Goal: Information Seeking & Learning: Learn about a topic

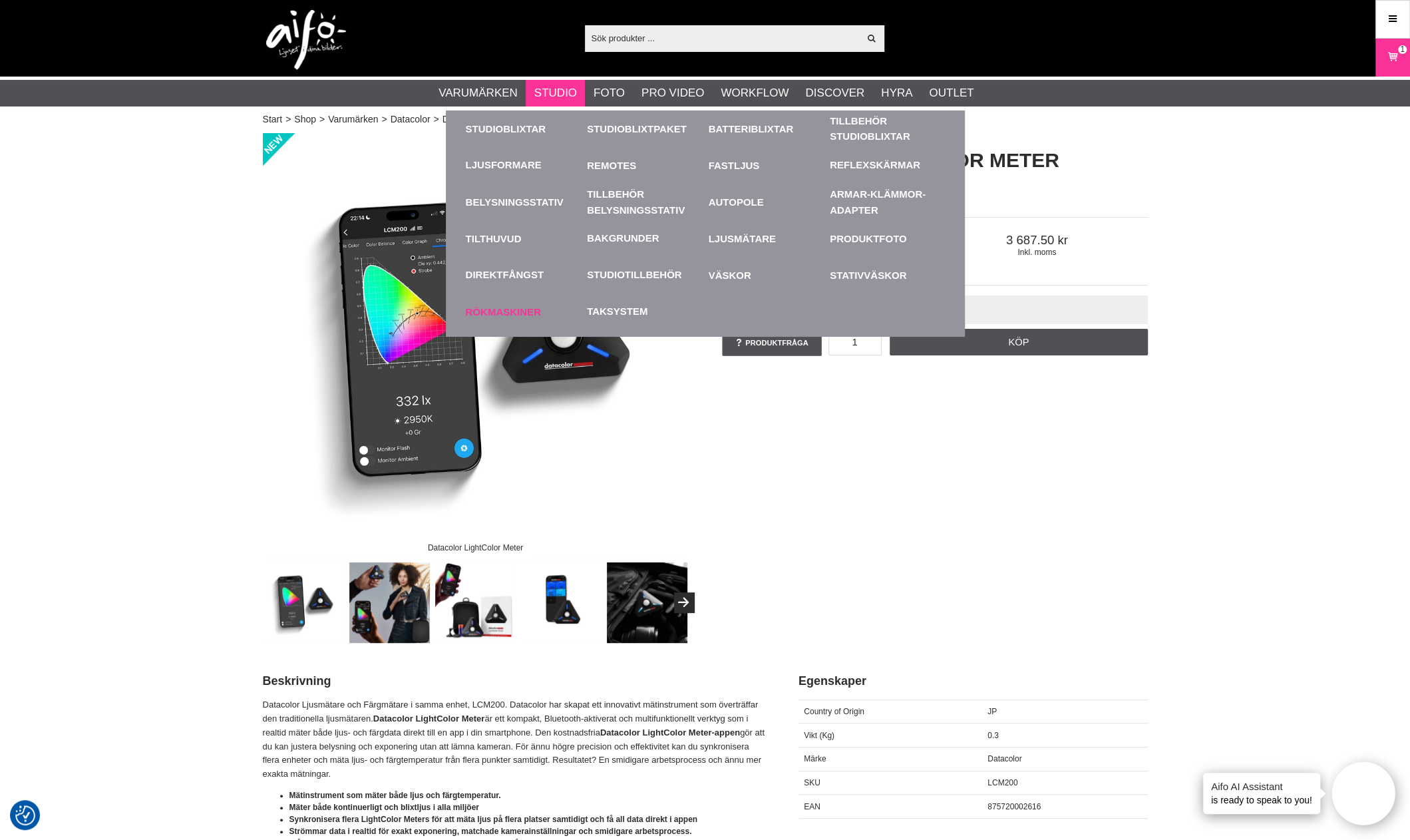
click at [500, 308] on link "Rökmaskiner" at bounding box center [523, 311] width 116 height 36
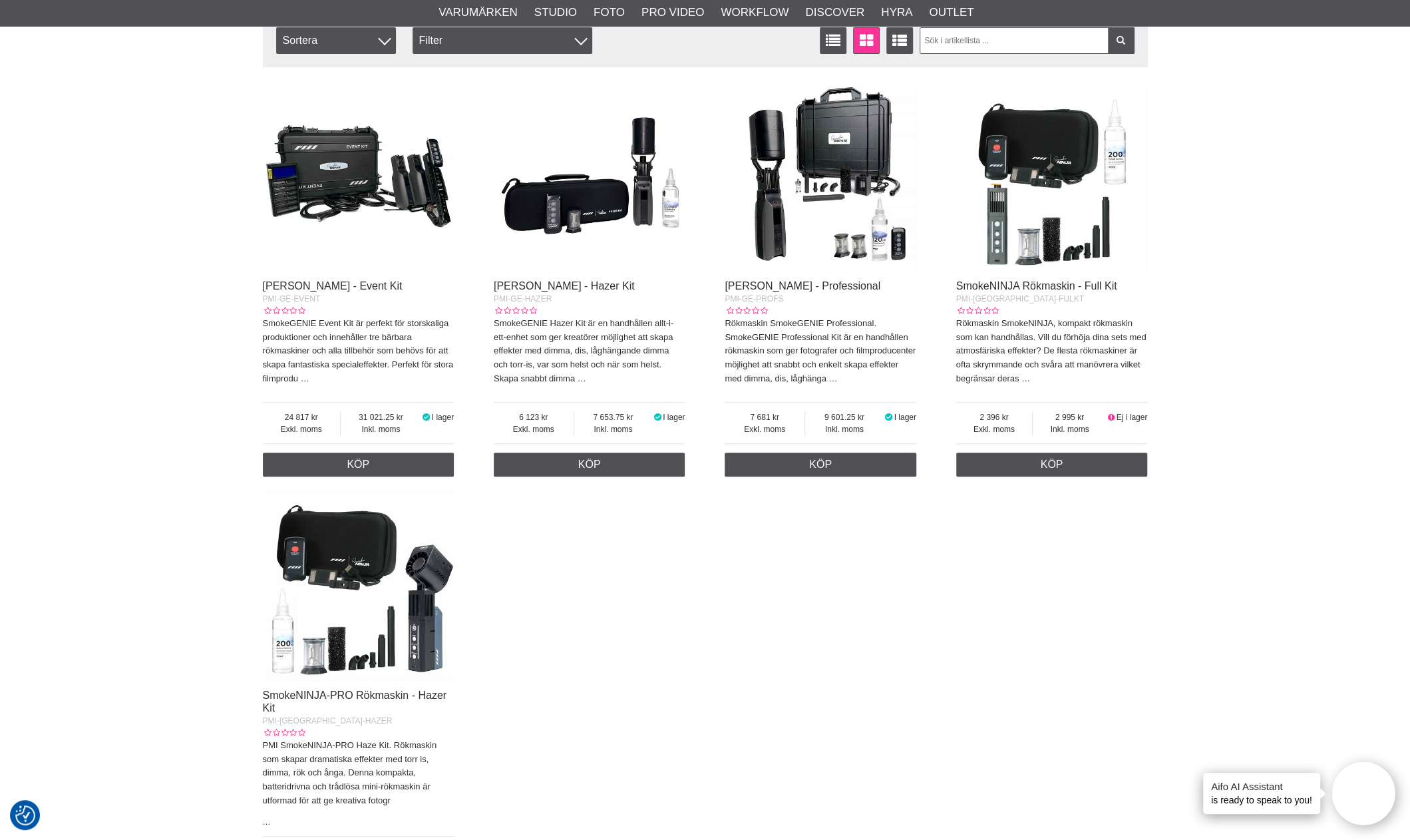
scroll to position [466, 0]
click at [805, 262] on img at bounding box center [820, 175] width 191 height 191
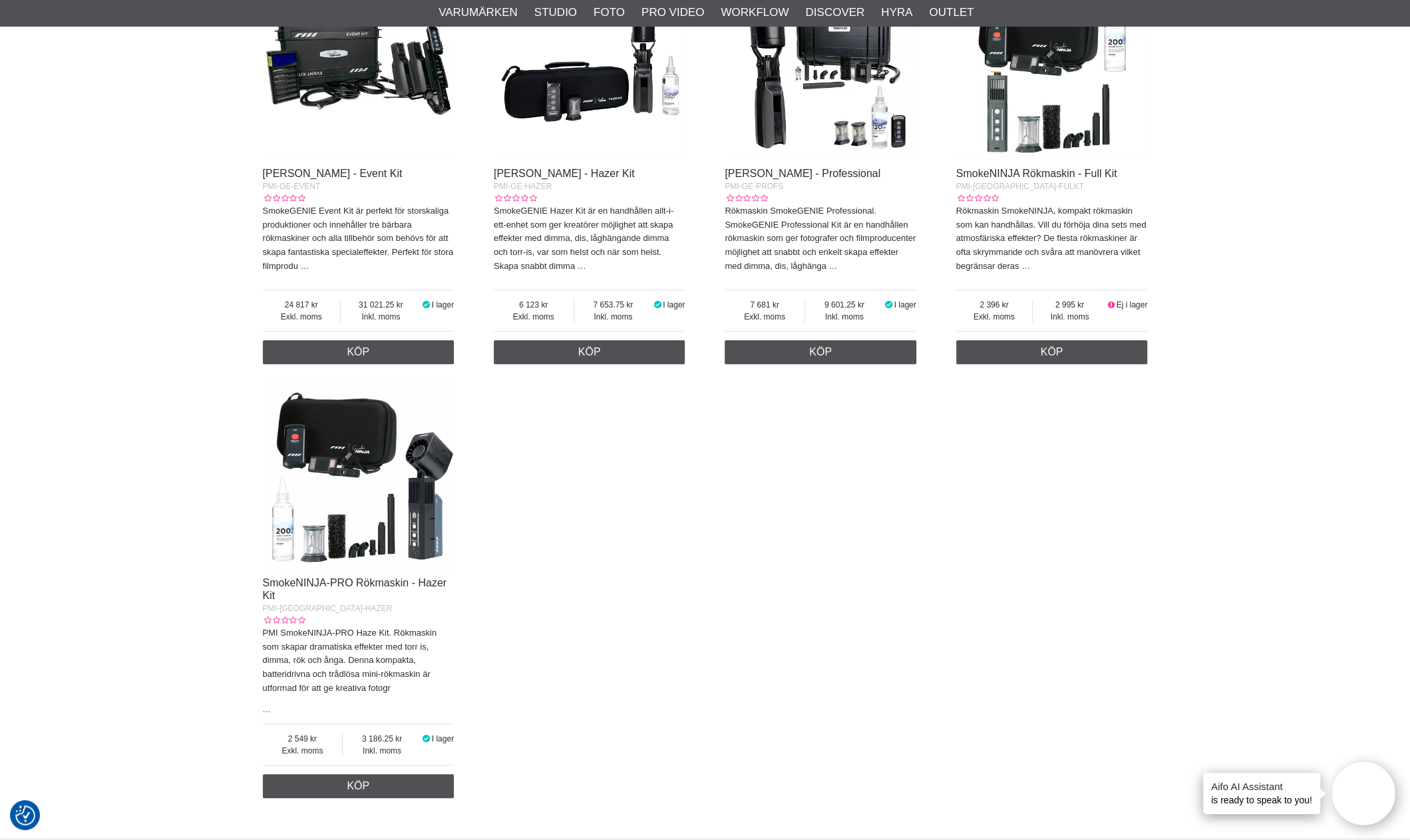
scroll to position [599, 0]
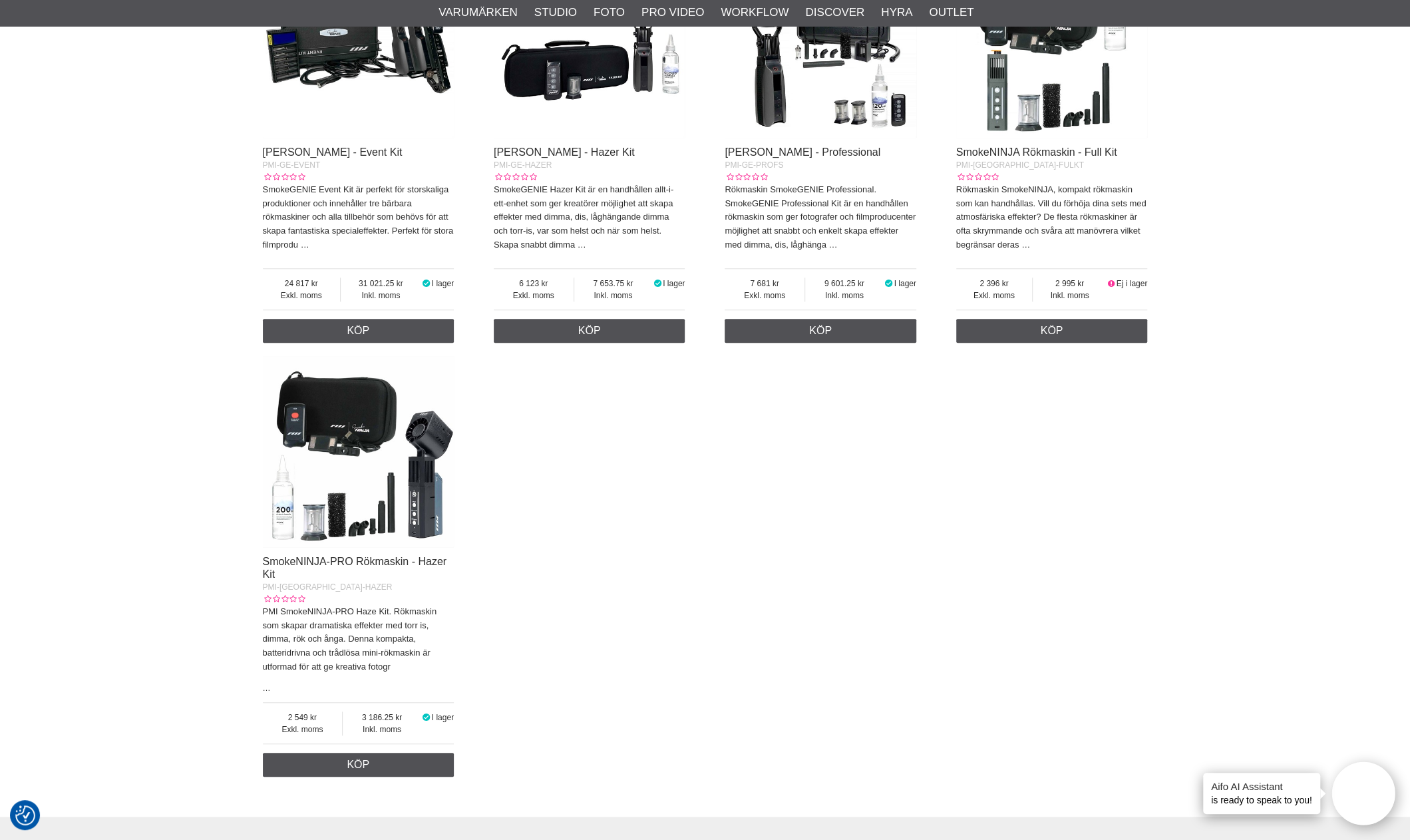
click at [430, 517] on img at bounding box center [358, 451] width 191 height 191
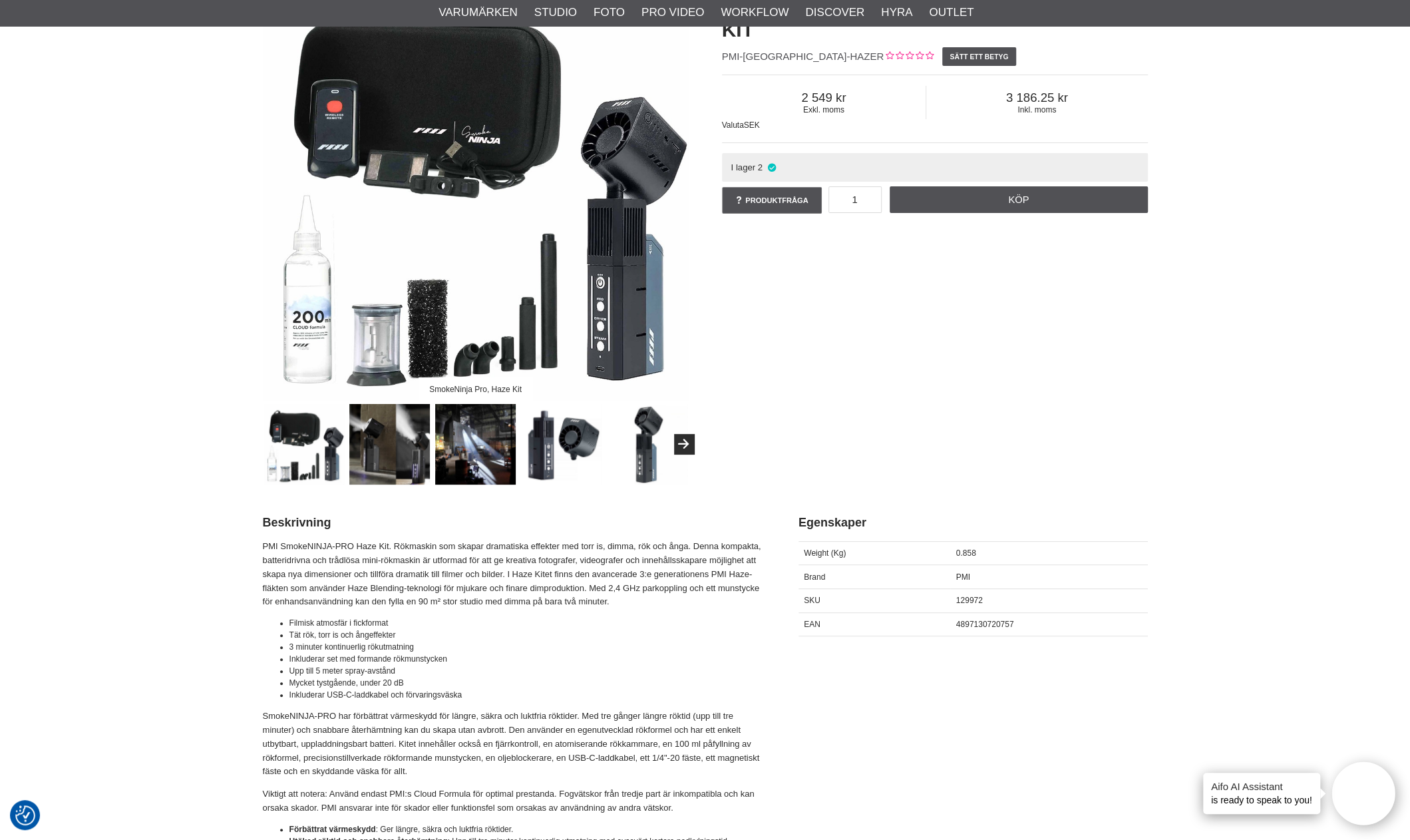
scroll to position [133, 0]
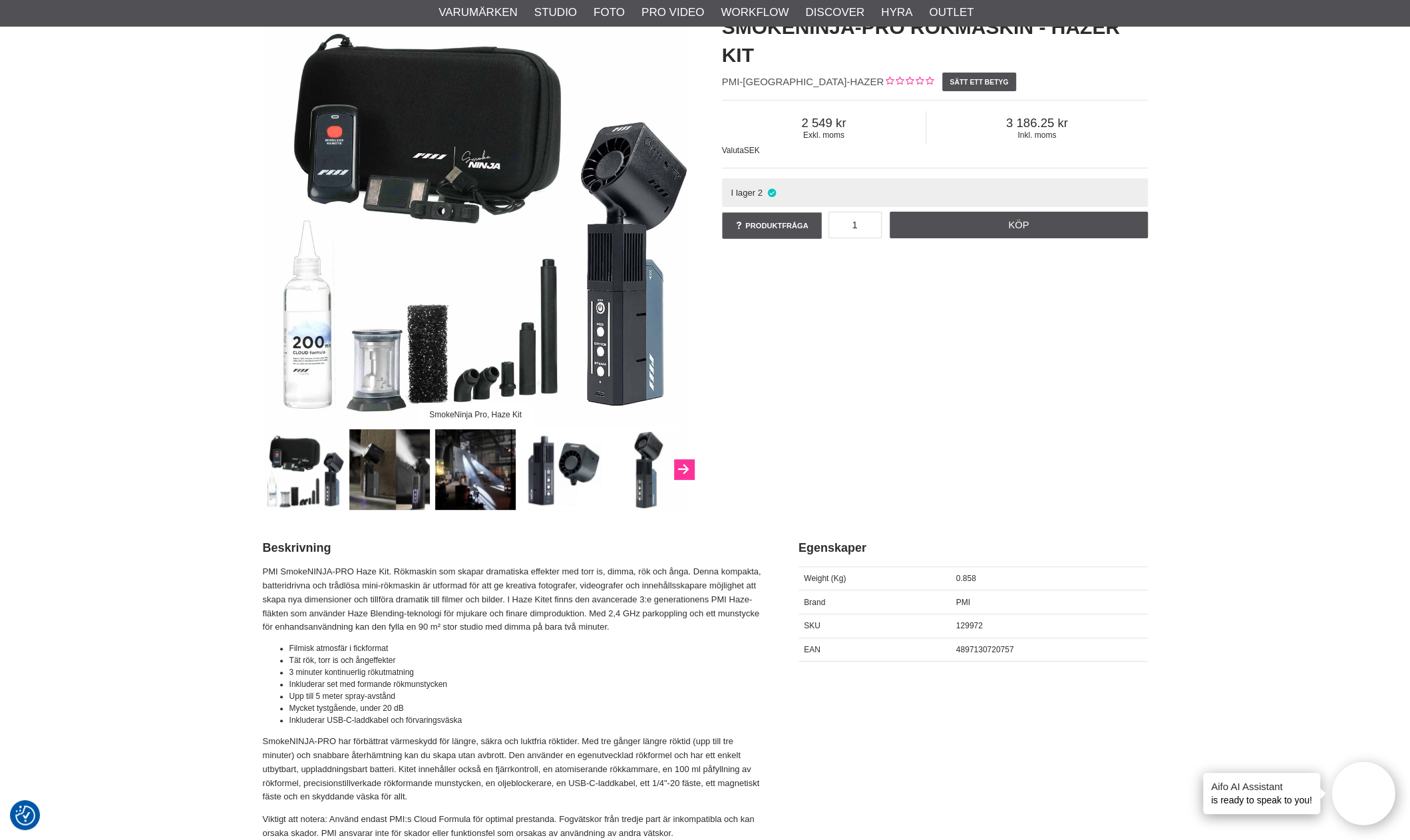
click at [684, 468] on button "Next" at bounding box center [684, 469] width 20 height 20
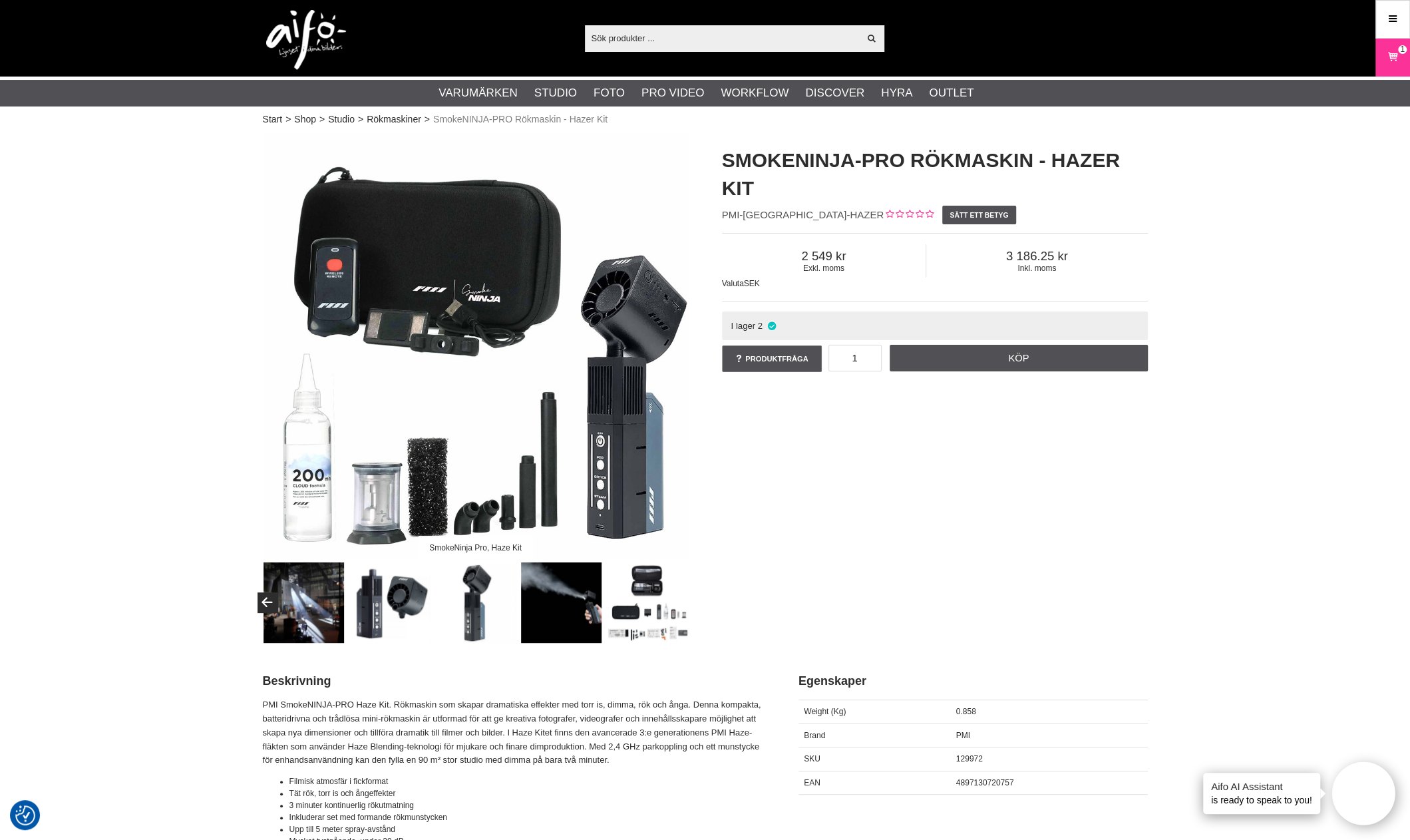
scroll to position [0, 0]
click at [270, 606] on icon "Previous" at bounding box center [266, 603] width 16 height 12
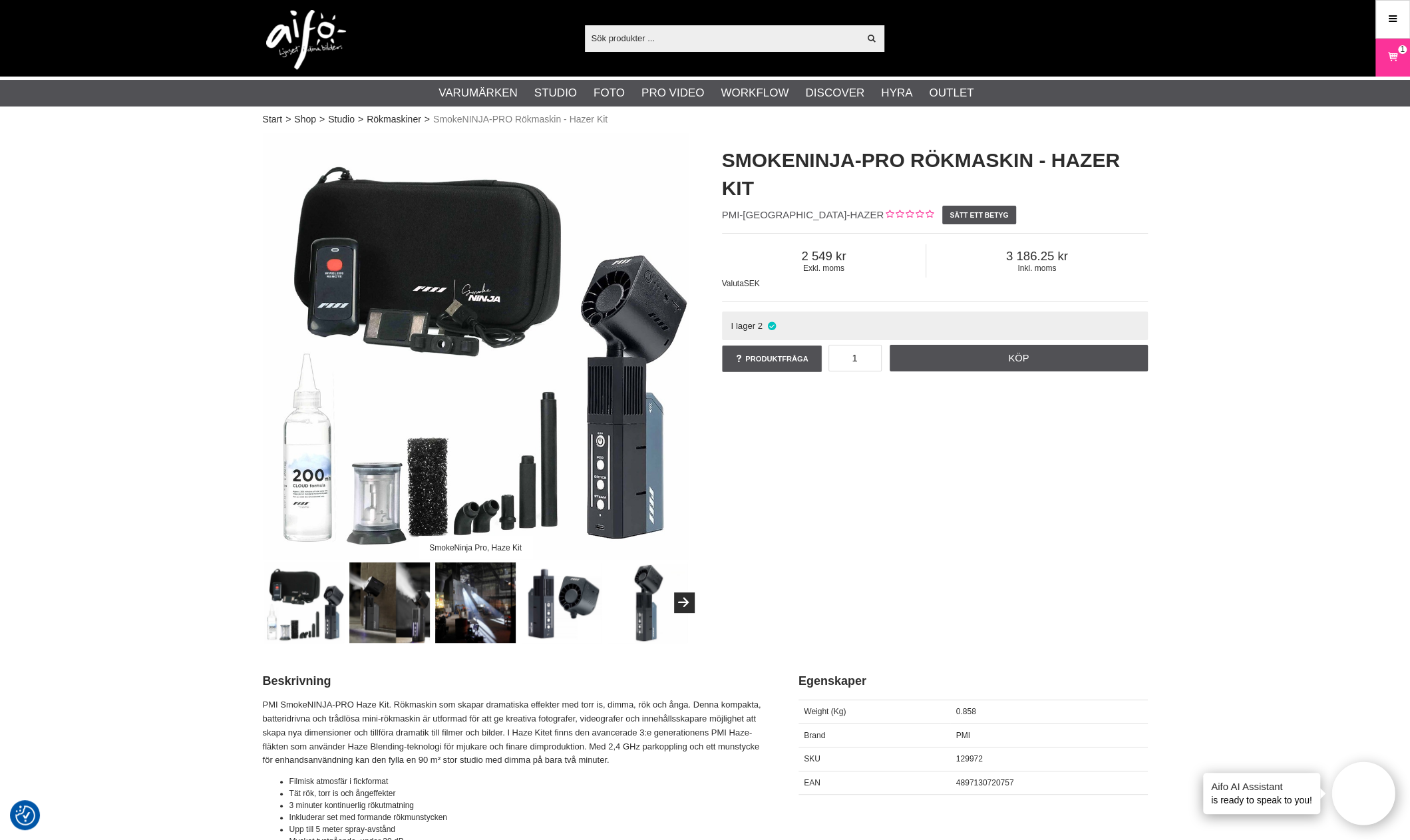
click at [428, 705] on p "PMI SmokeNINJA-PRO Haze Kit. Rökmaskin som skapar dramatiska effekter med torr …" at bounding box center [514, 733] width 503 height 69
click at [478, 639] on img at bounding box center [475, 602] width 80 height 80
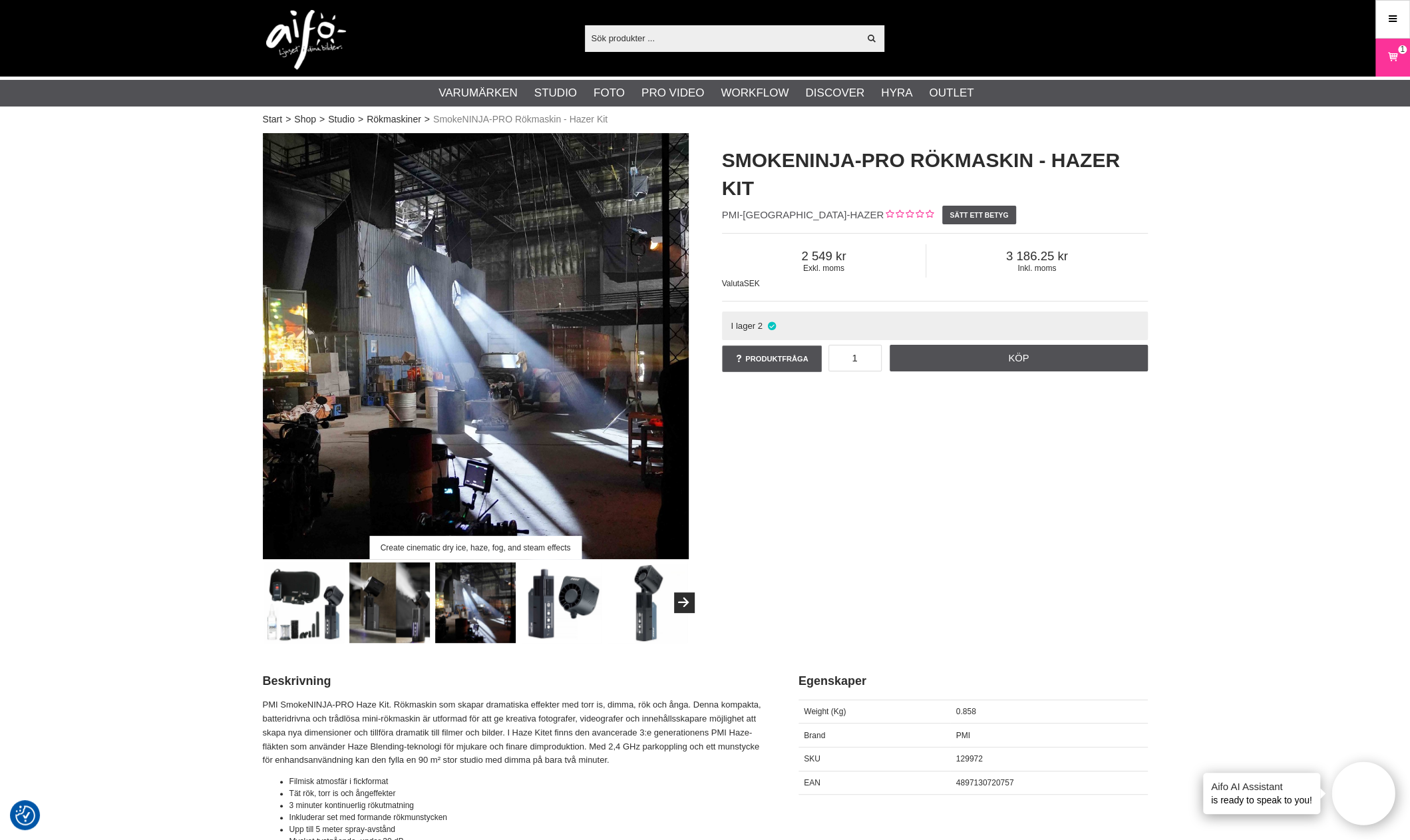
click at [505, 732] on p "PMI SmokeNINJA-PRO Haze Kit. Rökmaskin som skapar dramatiska effekter med torr …" at bounding box center [514, 733] width 503 height 69
click at [912, 518] on div "Create cinematic dry ice, haze, fog, and steam effects SmokeNINJA-PRO Rökmaskin…" at bounding box center [705, 388] width 918 height 509
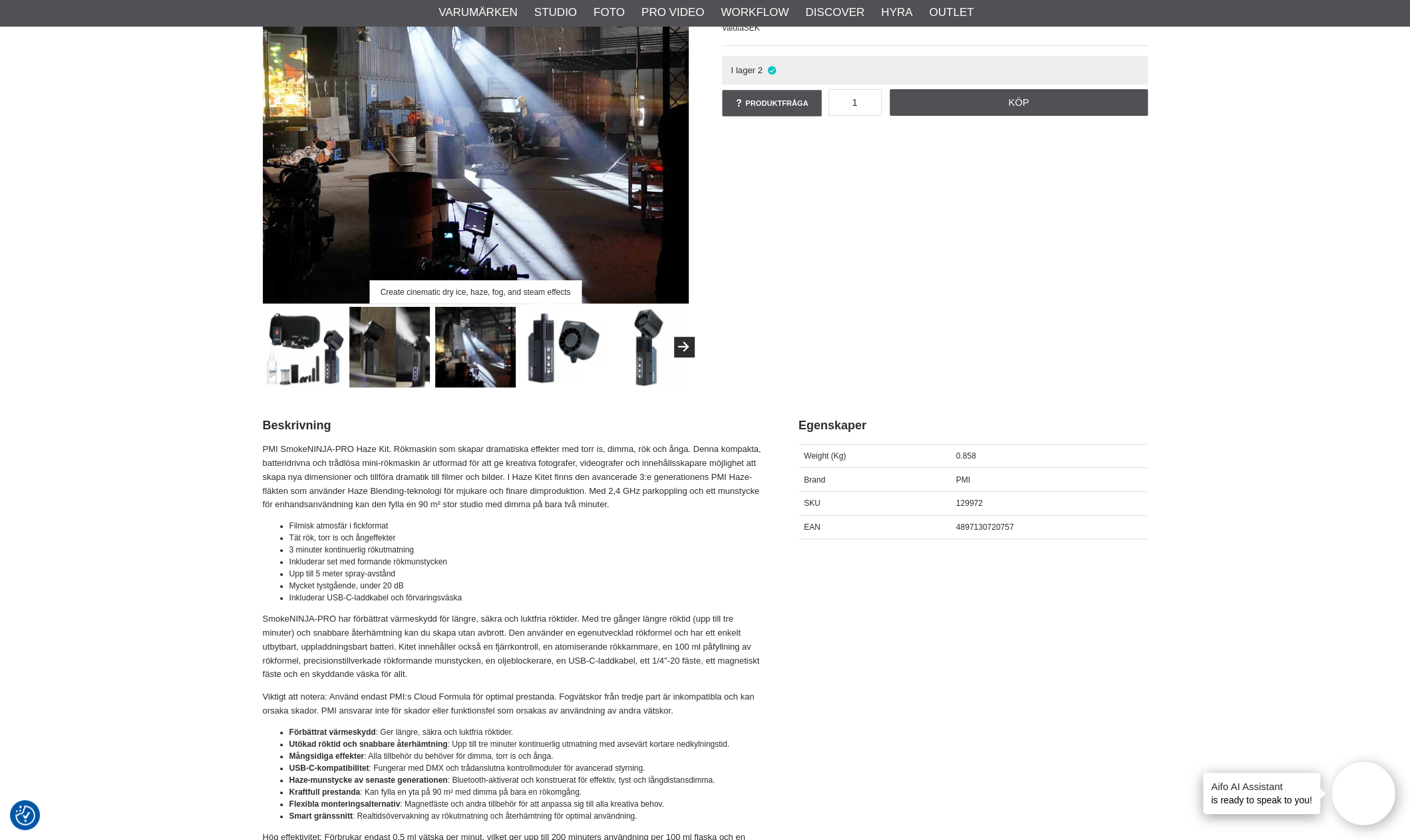
scroll to position [267, 0]
